Goal: Task Accomplishment & Management: Use online tool/utility

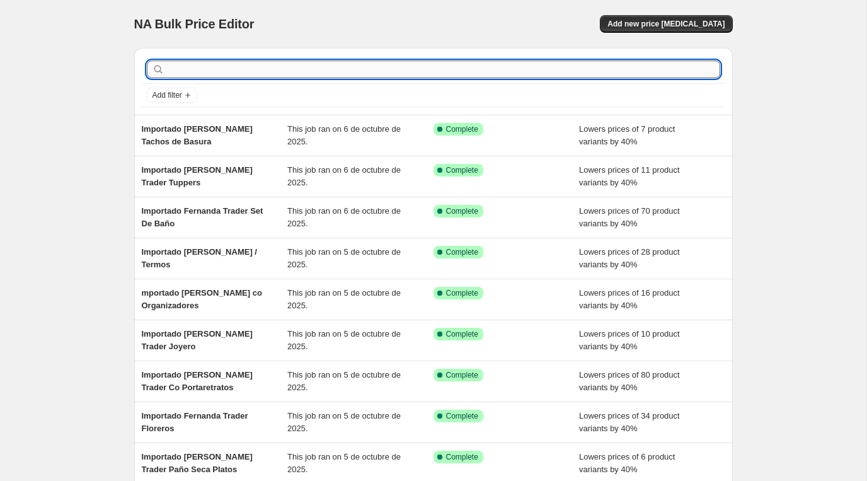
click at [294, 64] on input "text" at bounding box center [443, 70] width 553 height 18
type input "importado met"
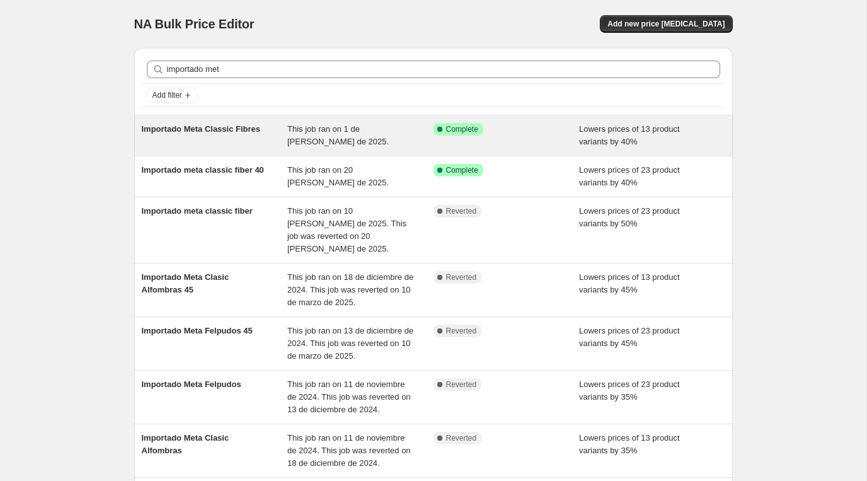
click at [235, 147] on div "Importado Meta Classic Fibres" at bounding box center [215, 135] width 146 height 25
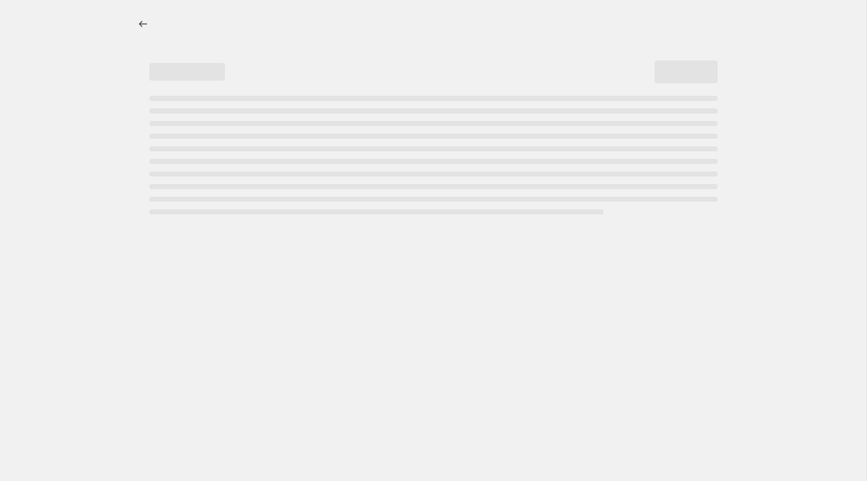
select select "percentage"
select select "vendor"
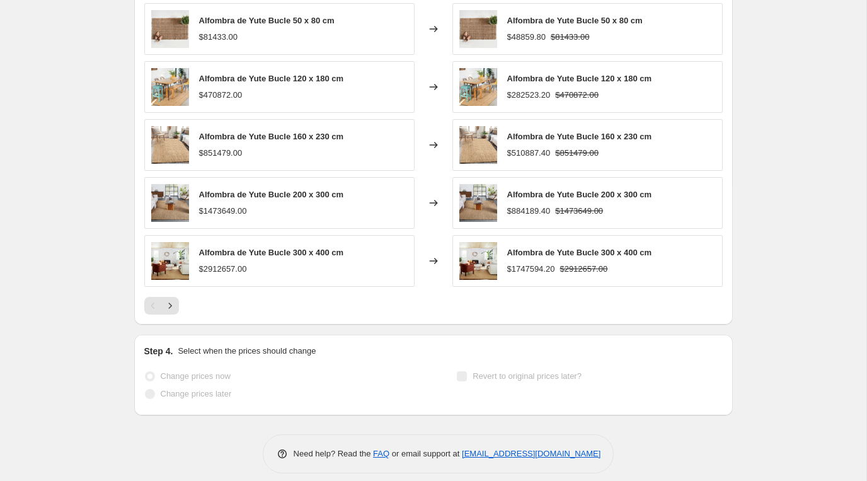
scroll to position [1003, 0]
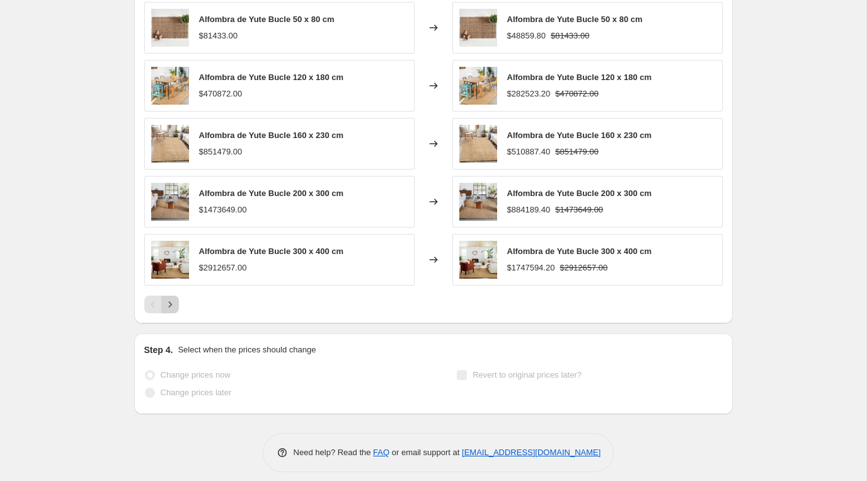
click at [171, 301] on icon "Next" at bounding box center [170, 304] width 13 height 13
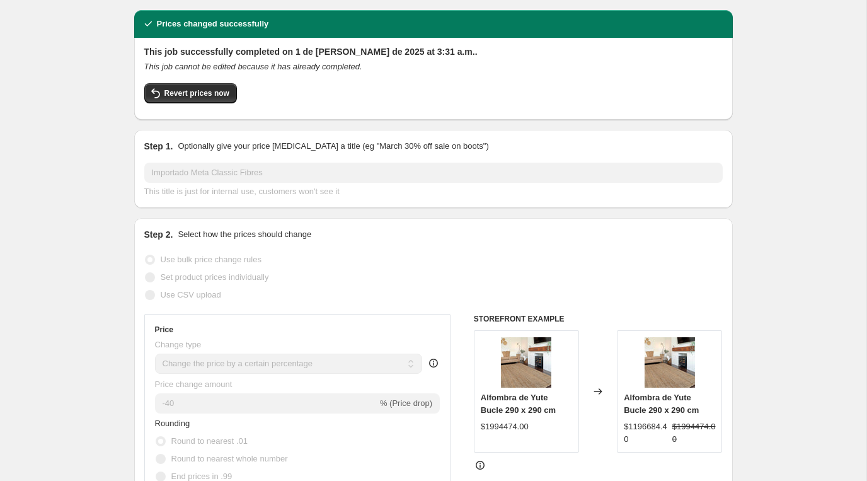
scroll to position [0, 0]
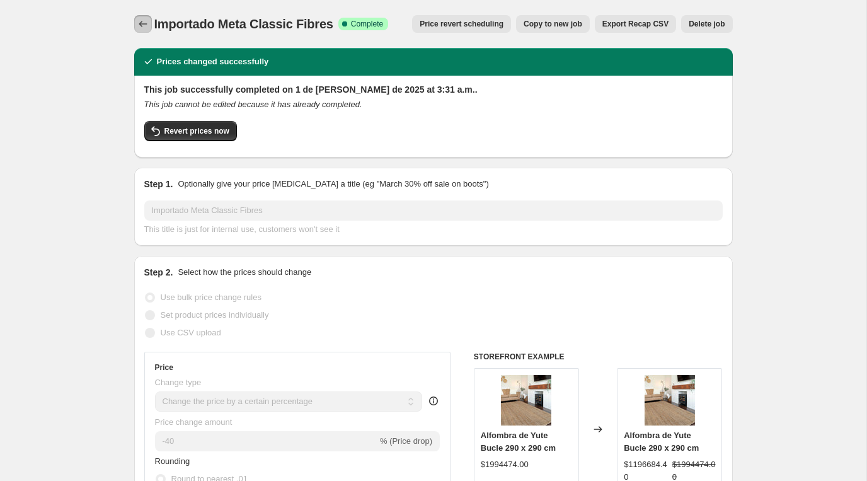
click at [142, 24] on icon "Price change jobs" at bounding box center [143, 24] width 8 height 6
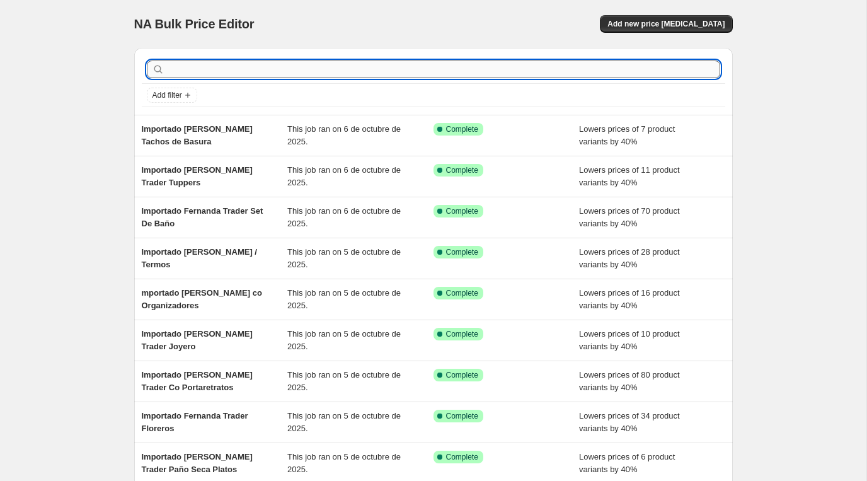
click at [217, 66] on input "text" at bounding box center [443, 70] width 553 height 18
type input "import"
click at [224, 76] on input "import" at bounding box center [432, 70] width 531 height 18
type input "importado meta"
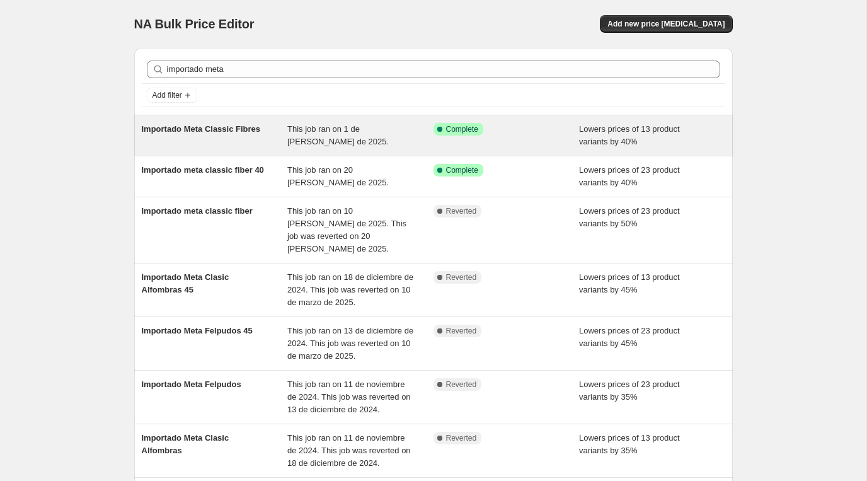
click at [197, 129] on span "Importado Meta Classic Fibres" at bounding box center [201, 128] width 119 height 9
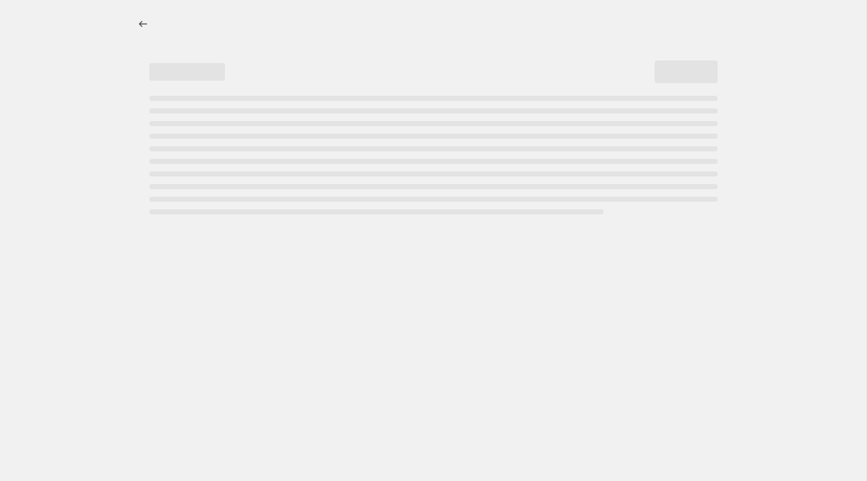
select select "percentage"
select select "vendor"
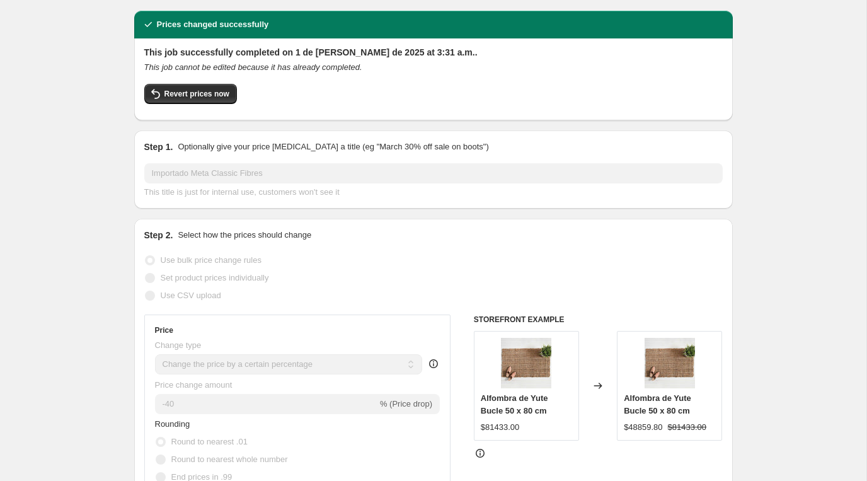
scroll to position [19, 0]
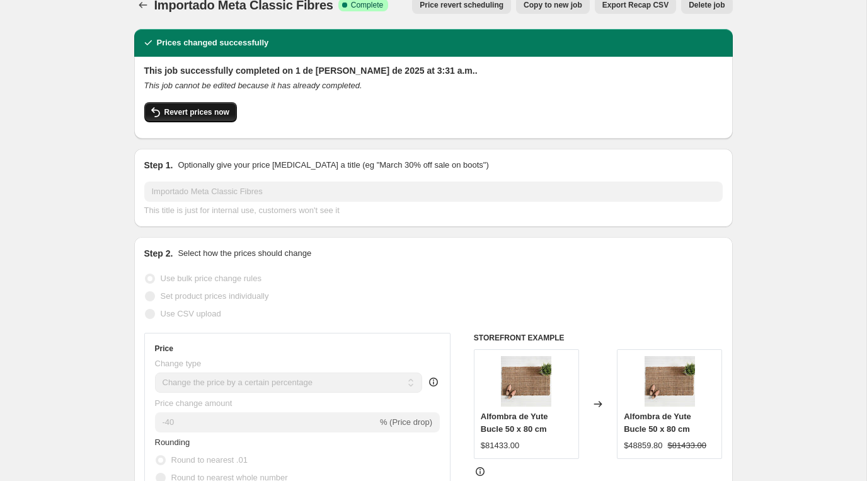
click at [215, 113] on span "Revert prices now" at bounding box center [197, 112] width 65 height 10
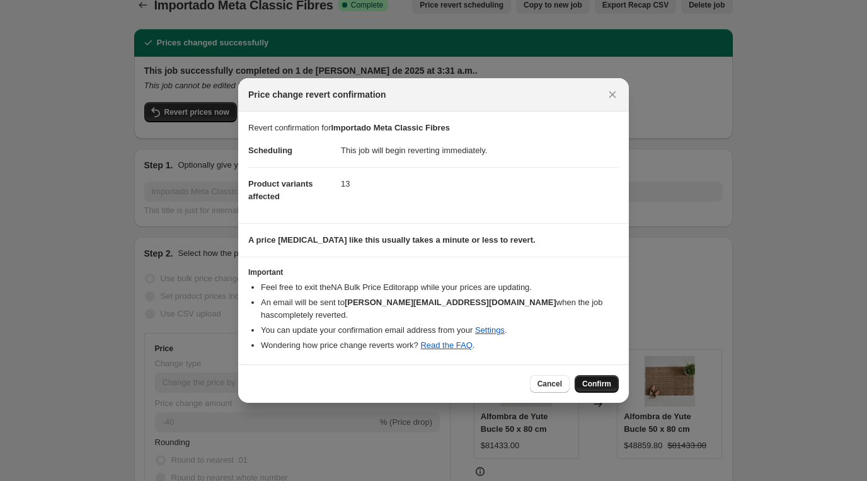
click at [588, 379] on span "Confirm" at bounding box center [596, 384] width 29 height 10
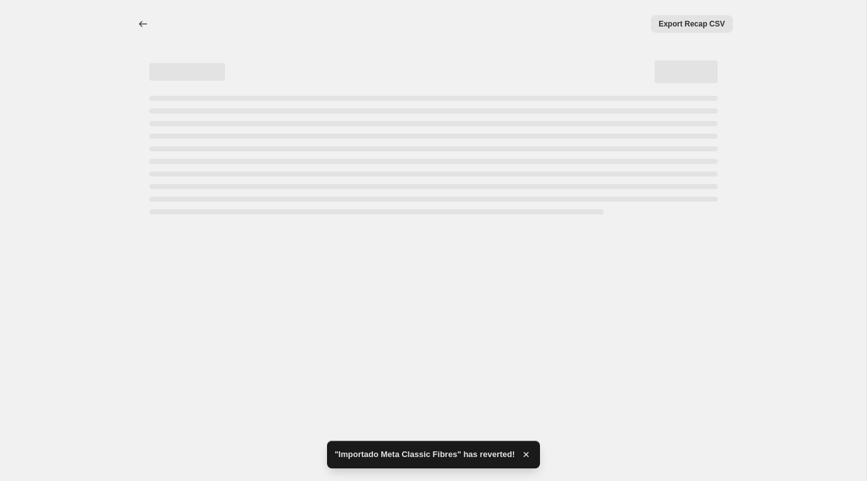
select select "percentage"
select select "vendor"
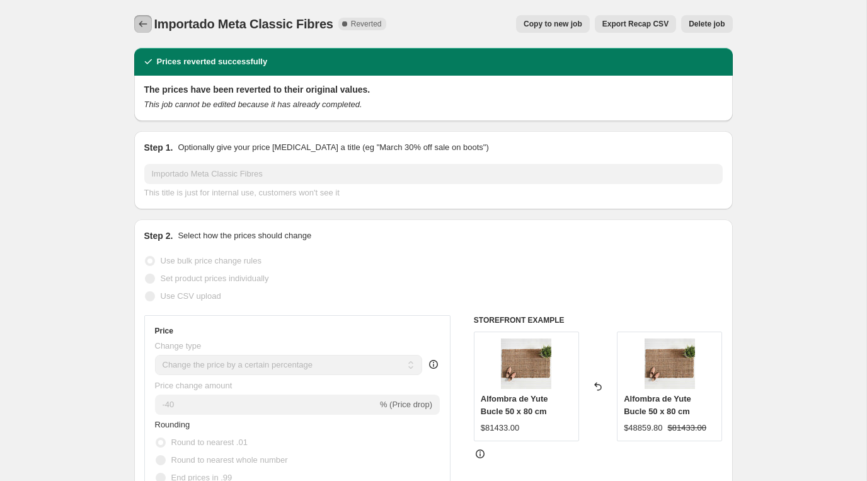
click at [144, 23] on icon "Price change jobs" at bounding box center [143, 24] width 13 height 13
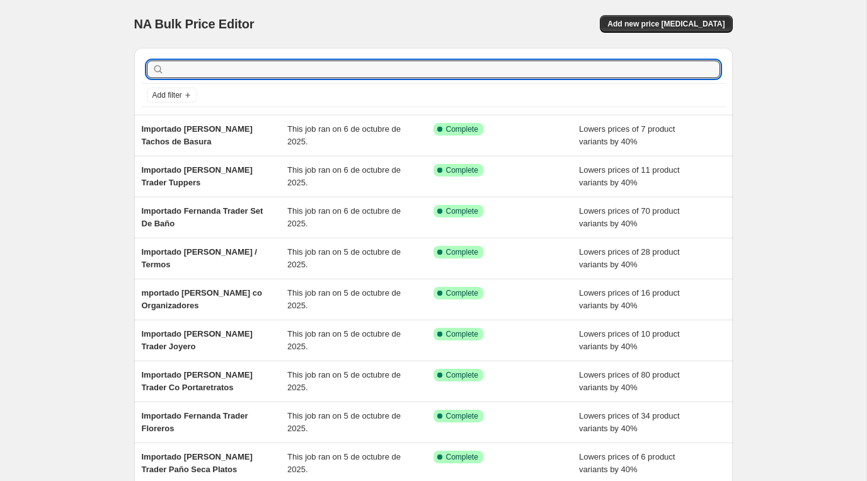
click at [202, 69] on input "text" at bounding box center [443, 70] width 553 height 18
type input "importado met"
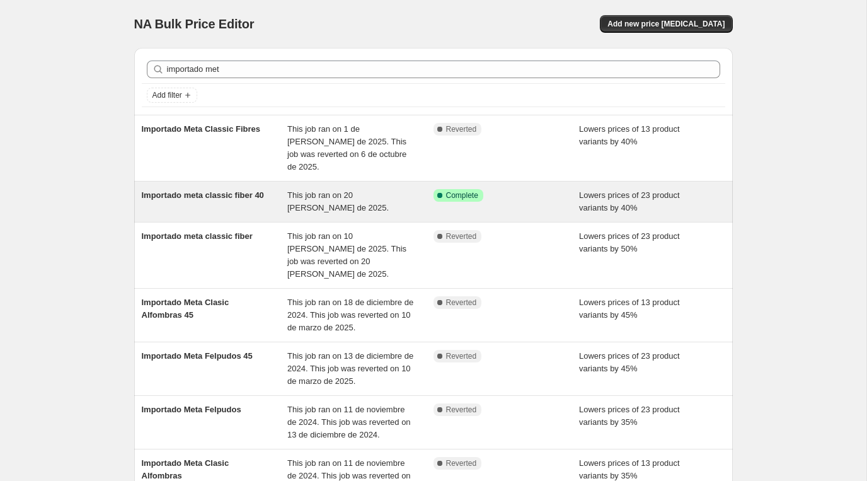
click at [158, 198] on div "Importado meta classic fiber 40" at bounding box center [215, 201] width 146 height 25
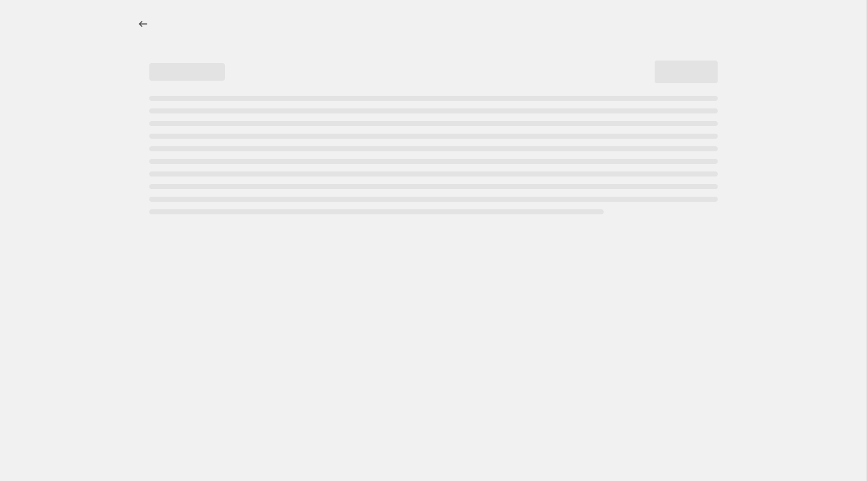
select select "percentage"
select select "vendor"
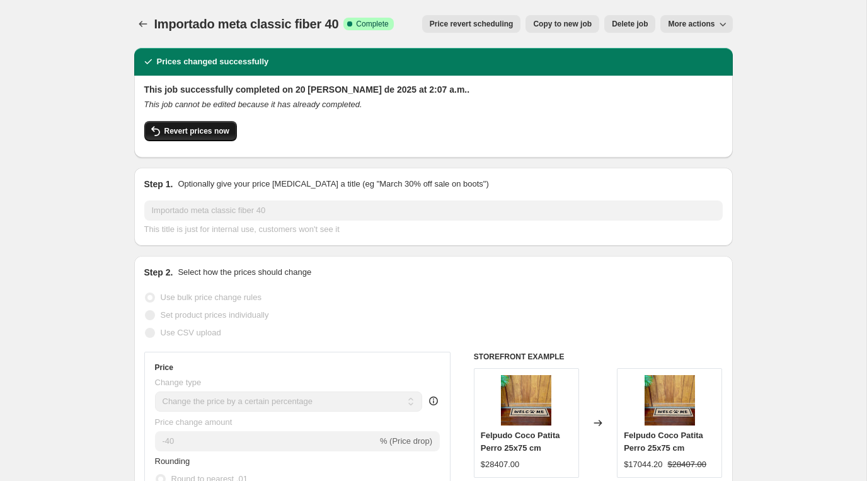
click at [192, 129] on span "Revert prices now" at bounding box center [197, 131] width 65 height 10
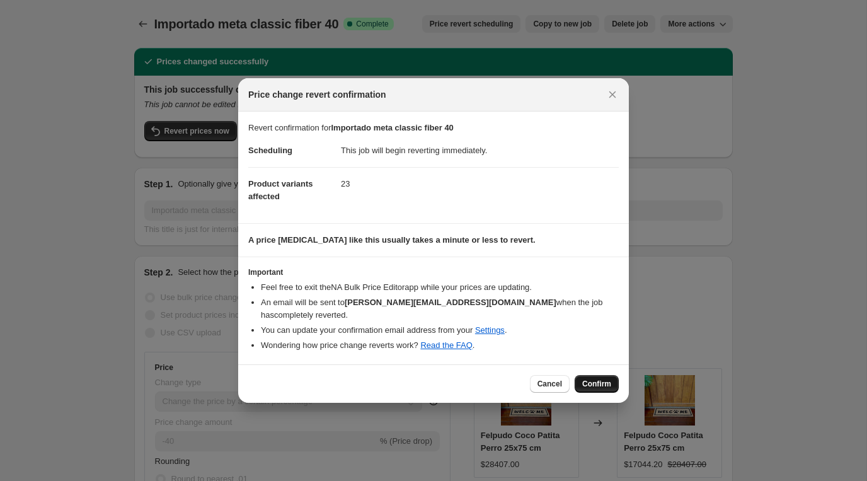
click at [593, 379] on span "Confirm" at bounding box center [596, 384] width 29 height 10
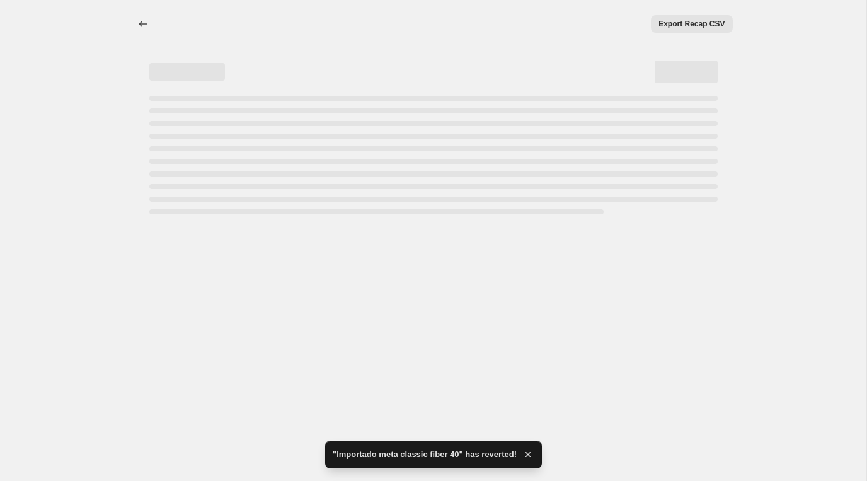
select select "percentage"
select select "vendor"
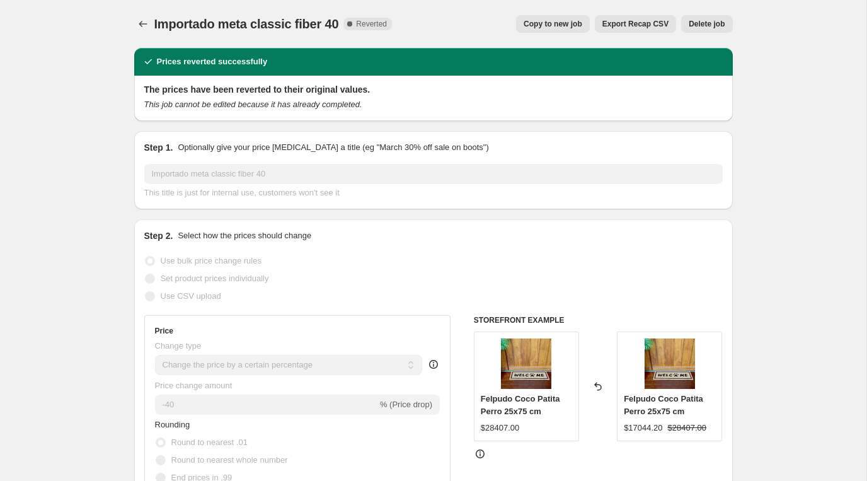
click at [540, 22] on span "Copy to new job" at bounding box center [553, 24] width 59 height 10
select select "percentage"
select select "vendor"
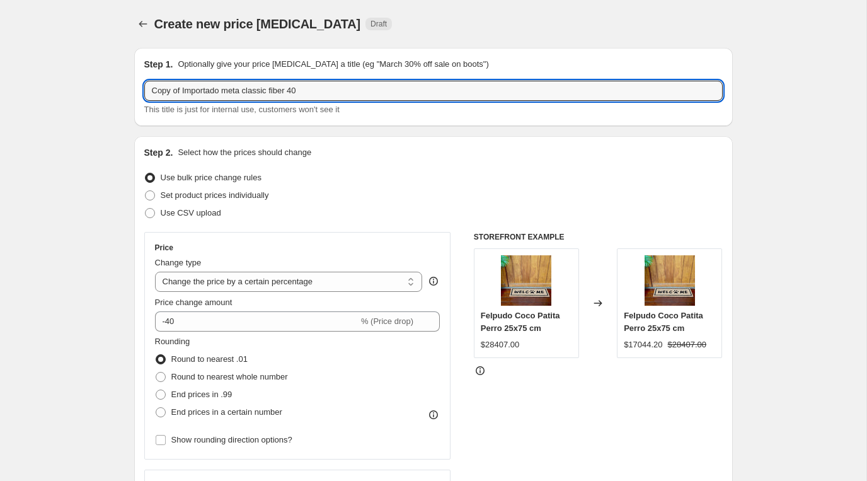
drag, startPoint x: 183, startPoint y: 90, endPoint x: 45, endPoint y: 74, distance: 139.0
click at [288, 92] on input "Importado meta classic fiber 40" at bounding box center [433, 91] width 579 height 20
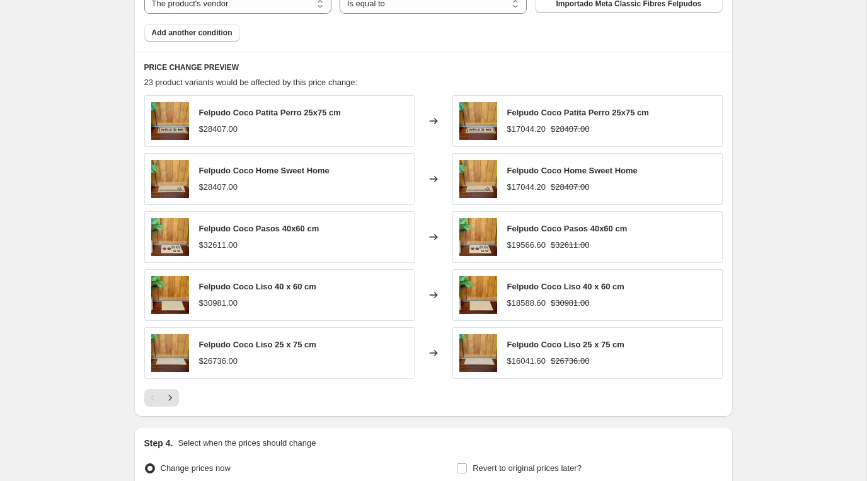
scroll to position [921, 0]
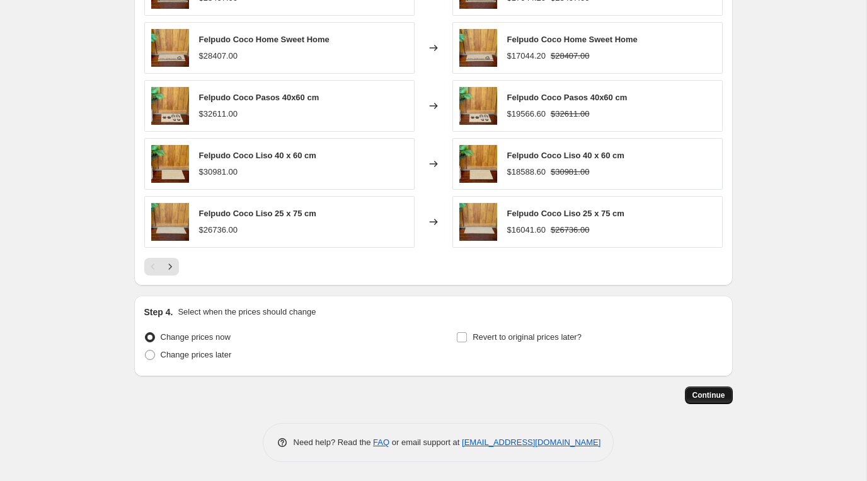
type input "Importado meta classic fiber 40 Felpudo"
click at [697, 391] on span "Continue" at bounding box center [709, 395] width 33 height 10
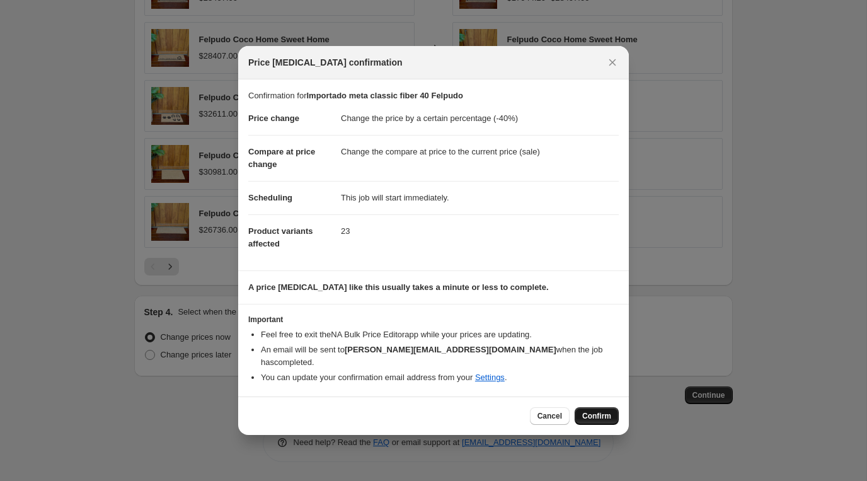
click at [585, 411] on span "Confirm" at bounding box center [596, 416] width 29 height 10
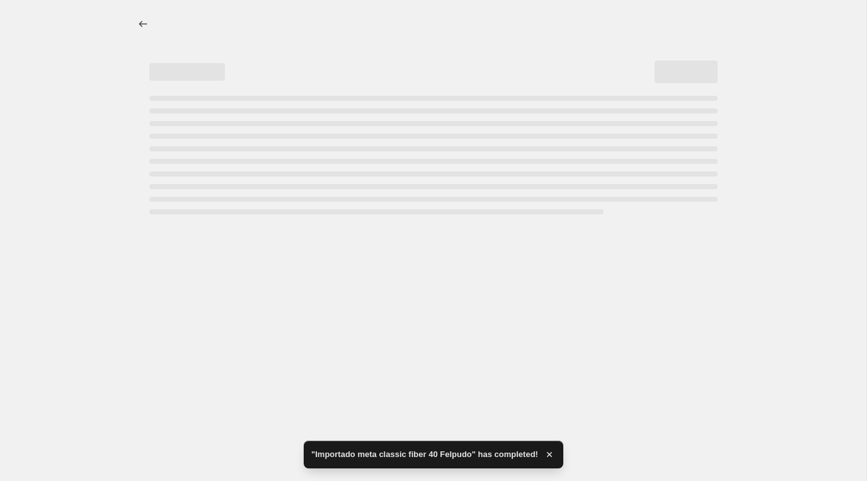
select select "percentage"
select select "vendor"
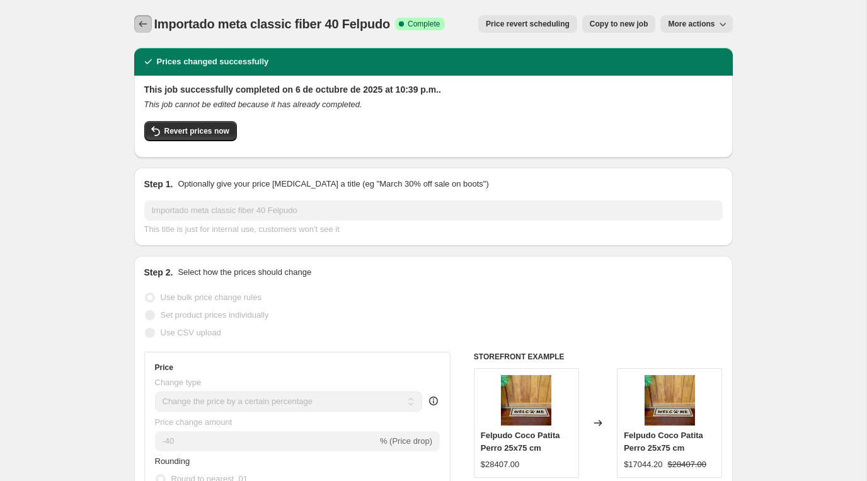
click at [144, 24] on icon "Price change jobs" at bounding box center [143, 24] width 8 height 6
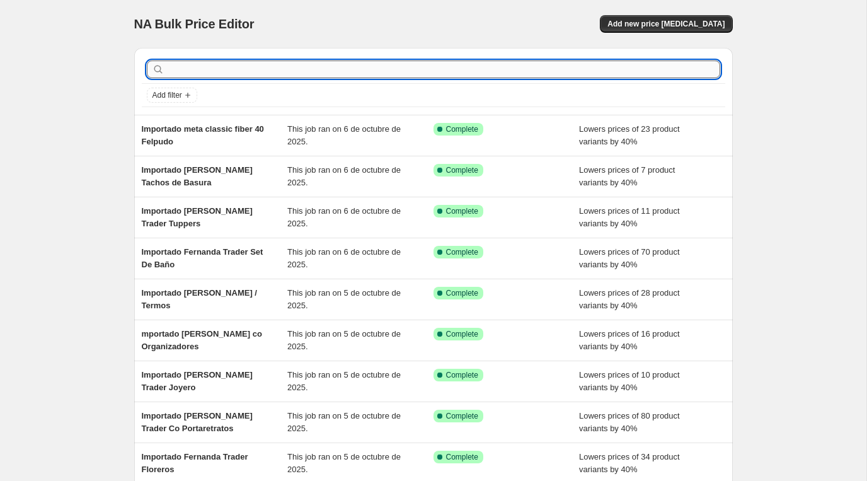
click at [337, 69] on input "text" at bounding box center [443, 70] width 553 height 18
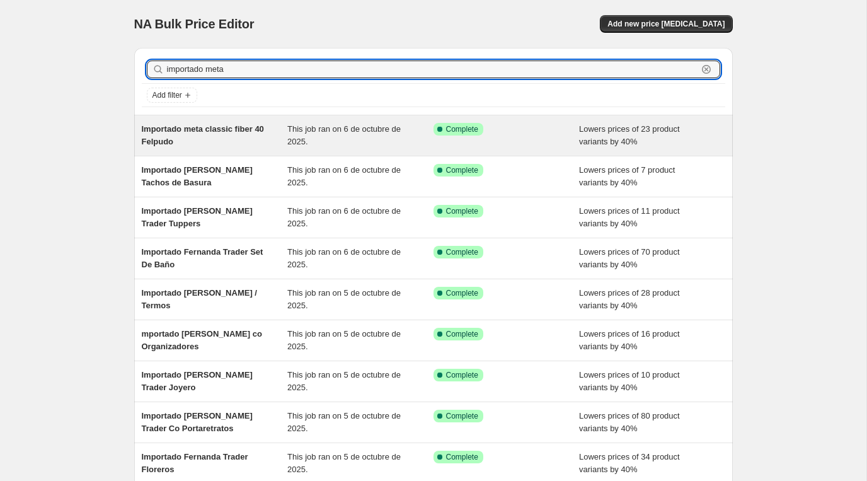
type input "importado meta"
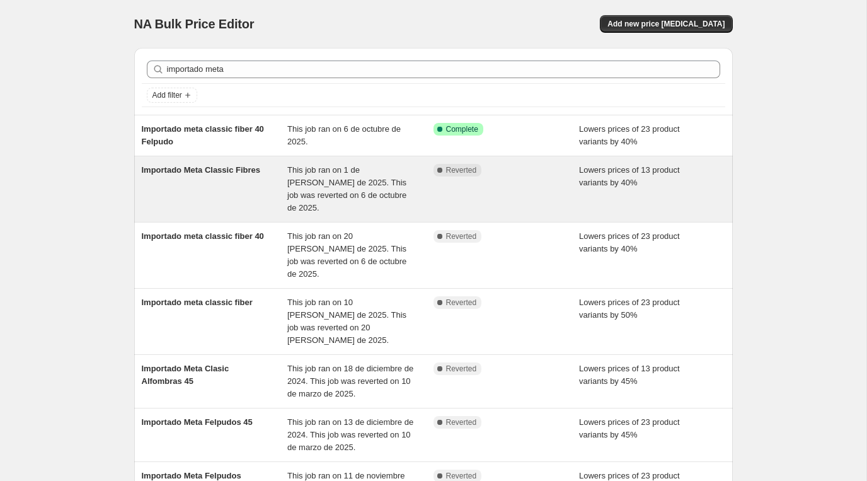
click at [220, 178] on div "Importado Meta Classic Fibres" at bounding box center [215, 189] width 146 height 50
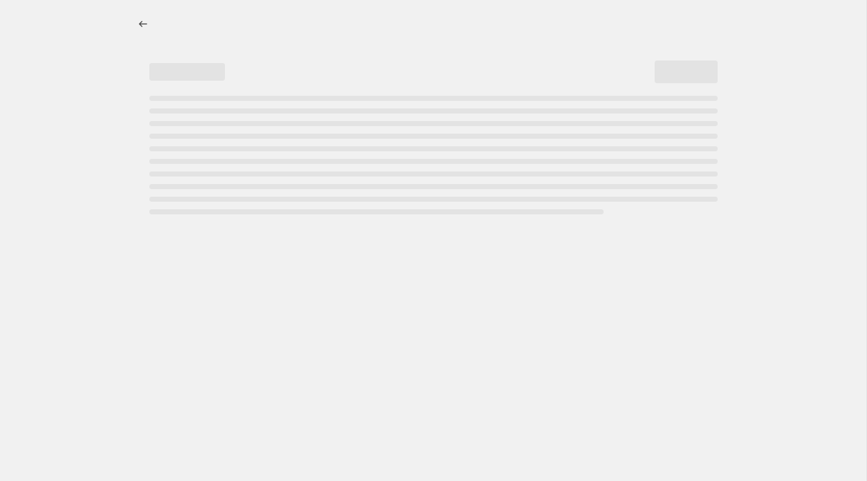
select select "percentage"
select select "vendor"
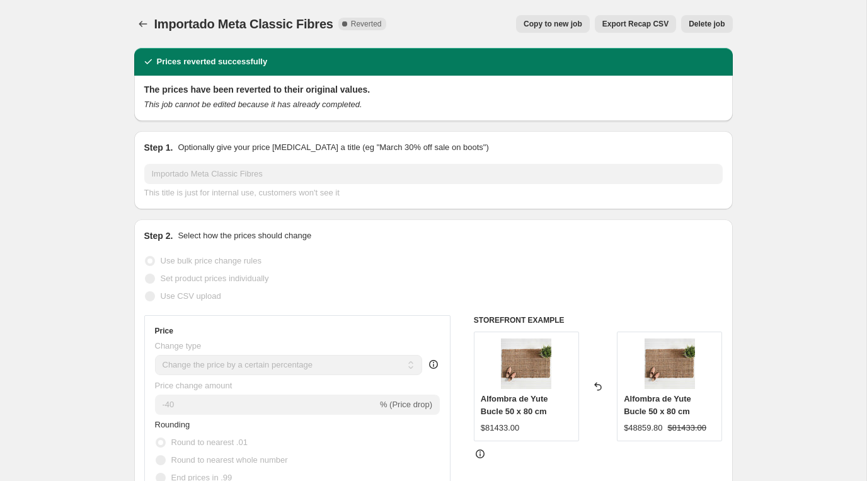
click at [545, 26] on span "Copy to new job" at bounding box center [553, 24] width 59 height 10
select select "percentage"
select select "vendor"
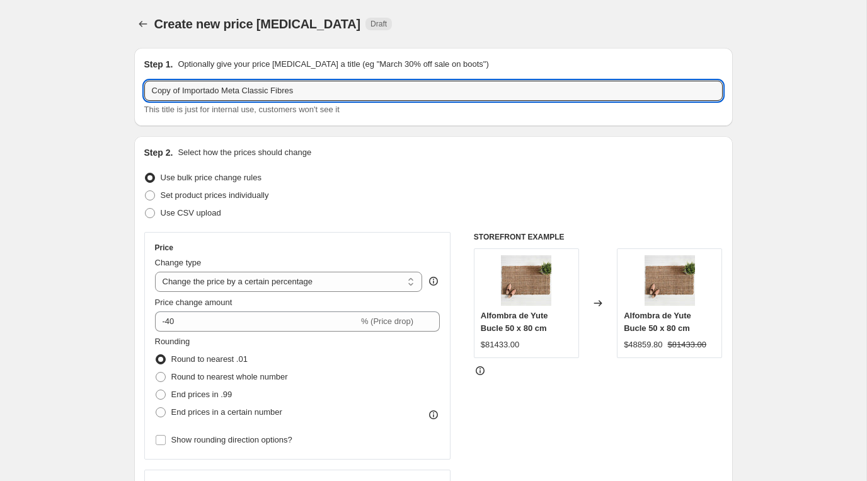
drag, startPoint x: 183, startPoint y: 90, endPoint x: 109, endPoint y: 86, distance: 74.5
click at [296, 91] on input "Importado Meta Classic Fibres" at bounding box center [433, 91] width 579 height 20
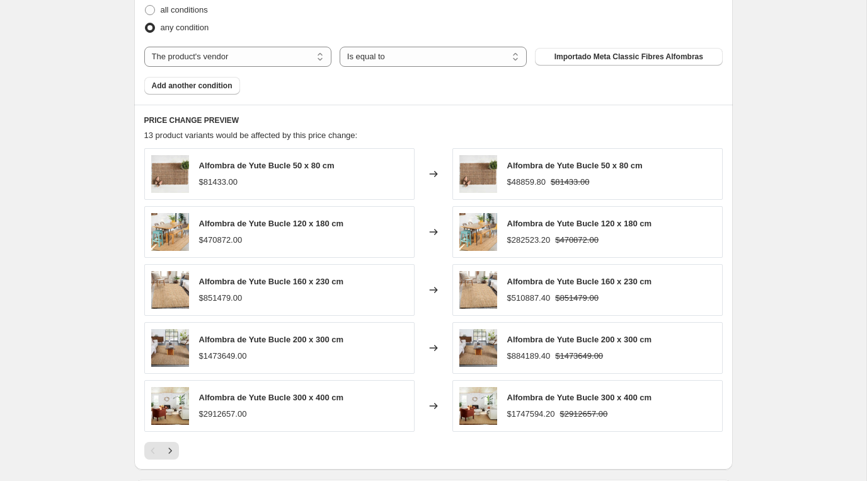
scroll to position [921, 0]
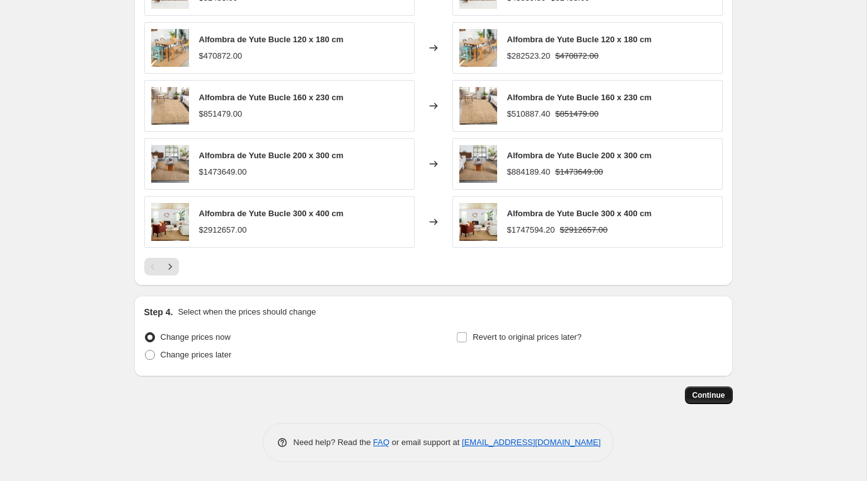
type input "Importado Meta Classic Fibres Alfombra"
click at [707, 393] on span "Continue" at bounding box center [709, 395] width 33 height 10
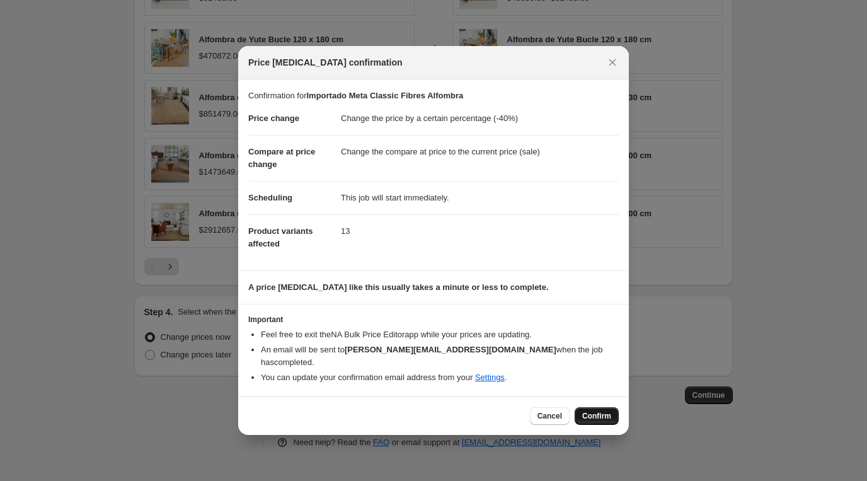
click at [603, 412] on span "Confirm" at bounding box center [596, 416] width 29 height 10
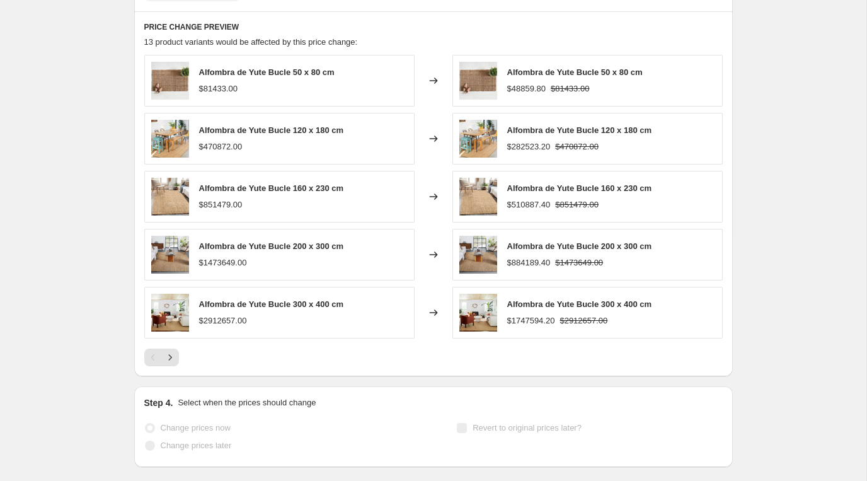
scroll to position [954, 0]
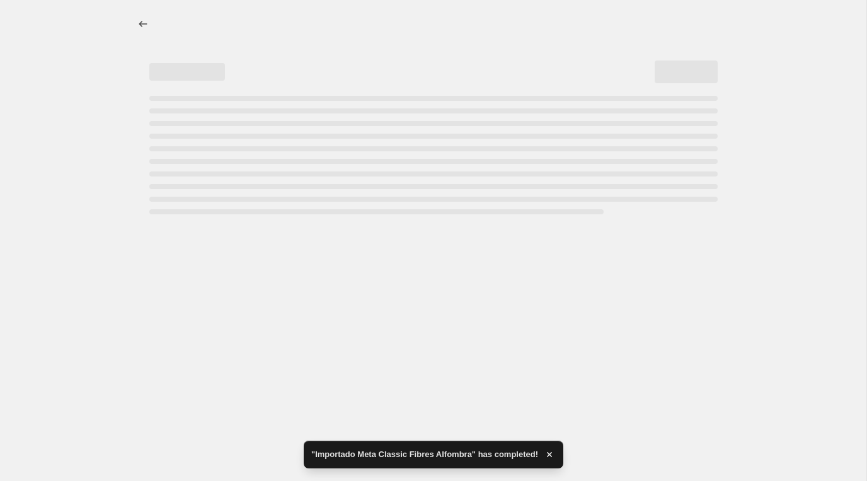
select select "percentage"
select select "vendor"
